Goal: Obtain resource: Obtain resource

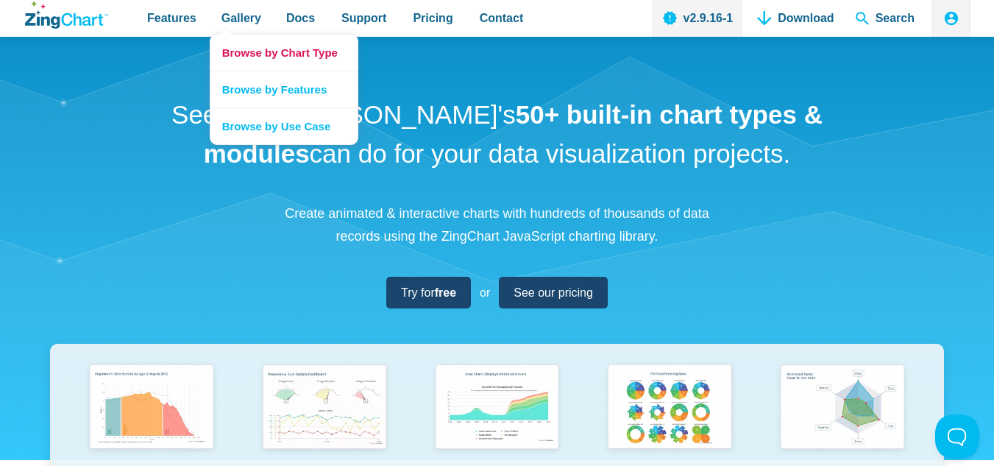
click at [303, 54] on link "Browse by Chart Type" at bounding box center [283, 53] width 147 height 36
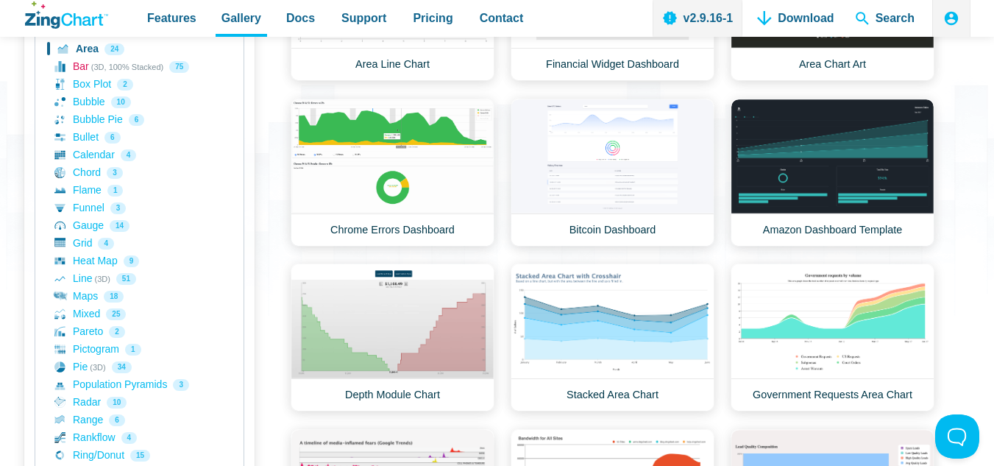
click at [127, 65] on link "Bar (3D, 100% Stacked) 75" at bounding box center [139, 67] width 170 height 18
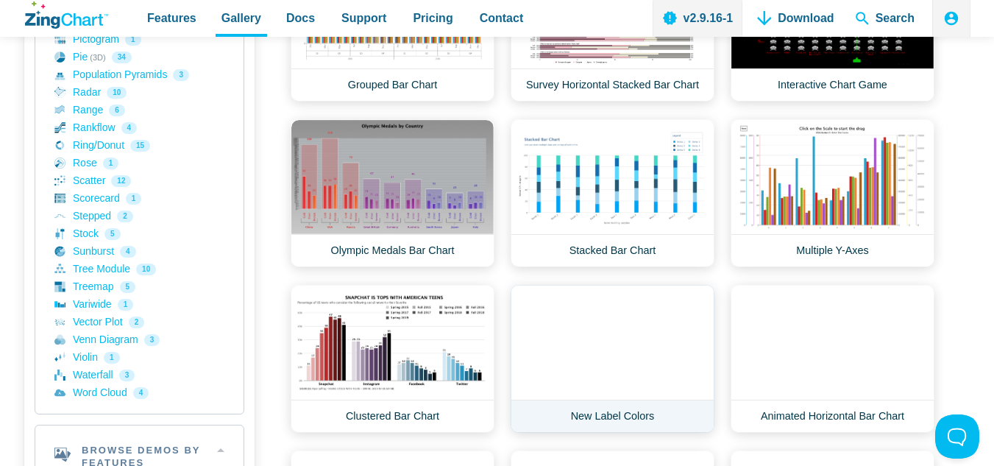
scroll to position [589, 0]
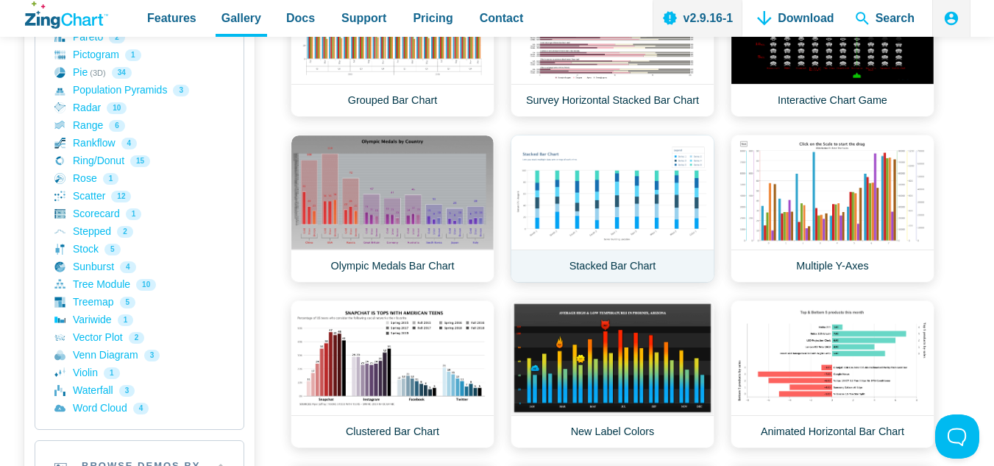
click at [642, 206] on link "Stacked Bar Chart" at bounding box center [613, 209] width 204 height 148
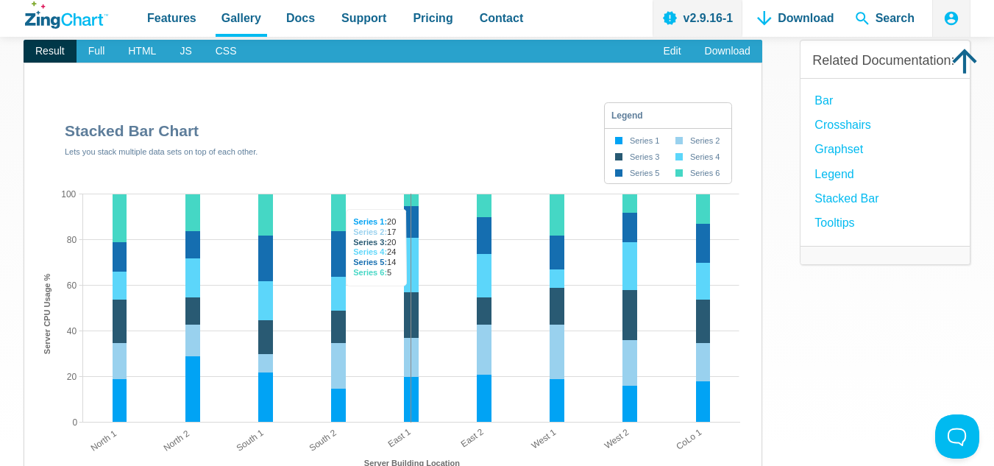
scroll to position [147, 0]
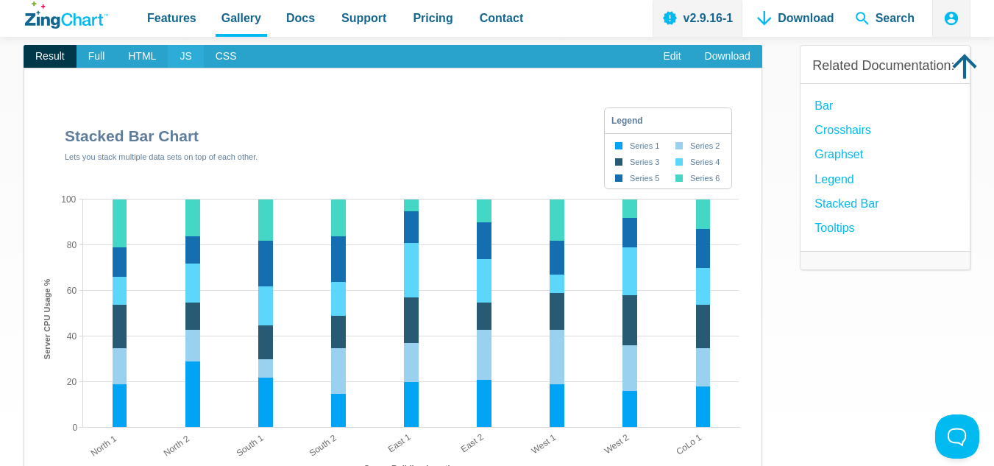
click at [185, 58] on span "JS" at bounding box center [185, 57] width 35 height 24
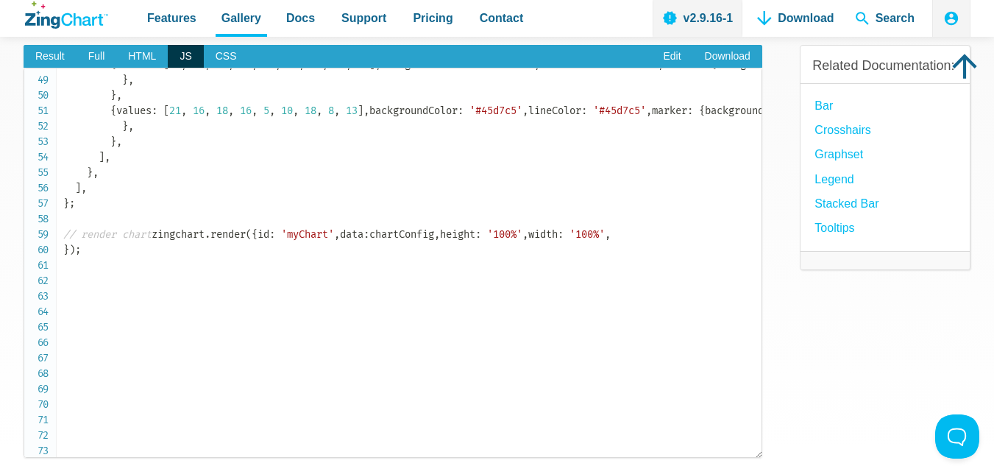
scroll to position [766, 0]
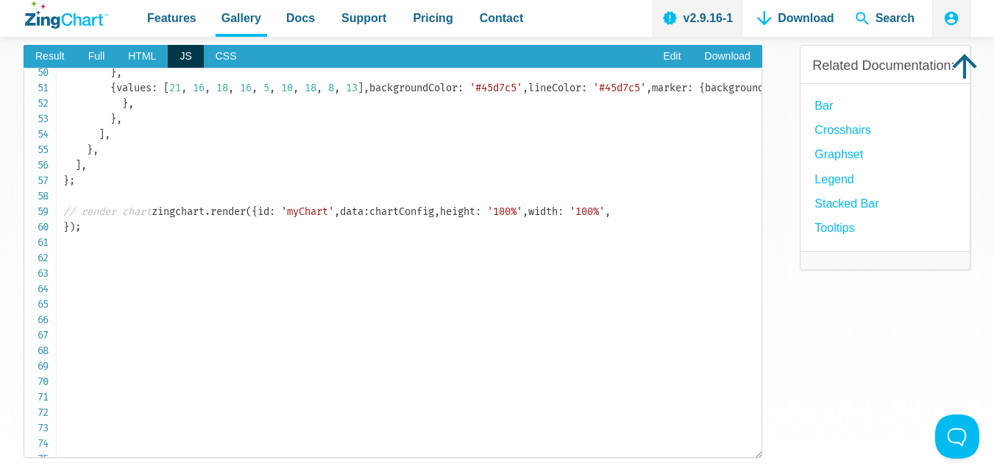
drag, startPoint x: 215, startPoint y: 289, endPoint x: 125, endPoint y: 286, distance: 89.8
copy code "angle : '-35' ,"
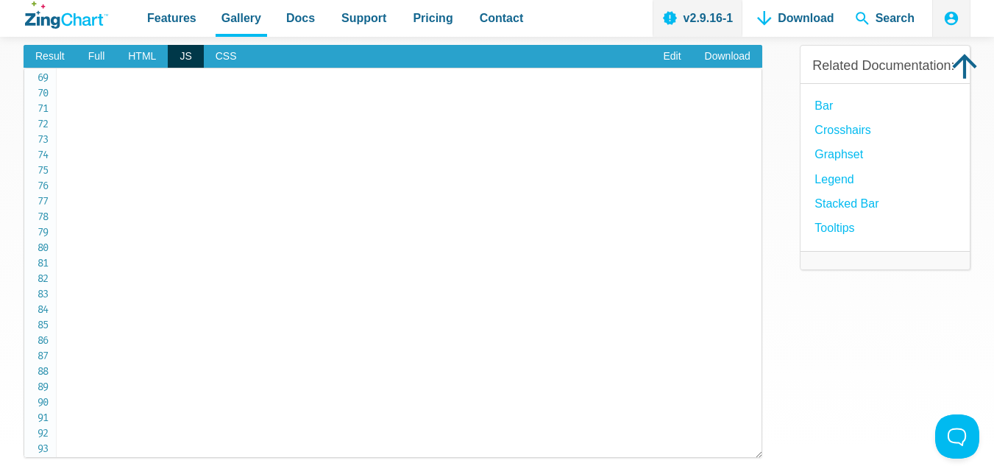
scroll to position [1060, 0]
